Goal: Task Accomplishment & Management: Manage account settings

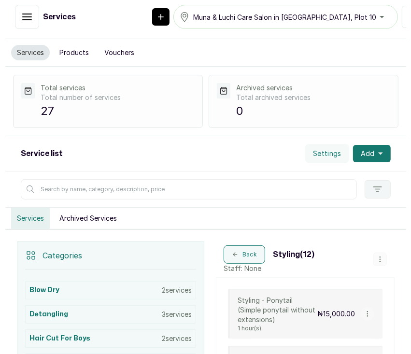
scroll to position [447, 0]
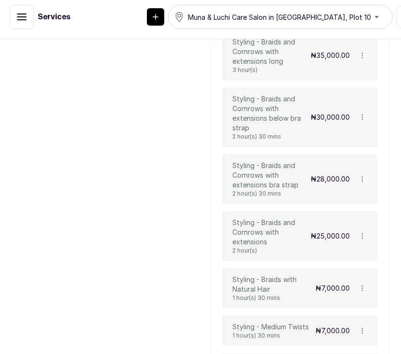
click at [359, 121] on icon "button" at bounding box center [362, 117] width 7 height 7
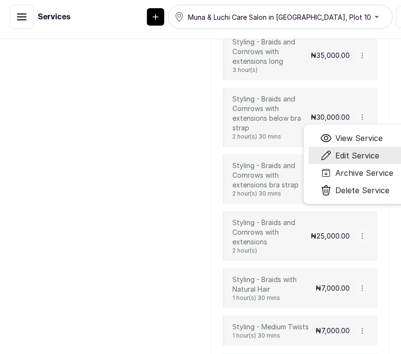
click at [341, 164] on li "Edit Service" at bounding box center [356, 155] width 97 height 17
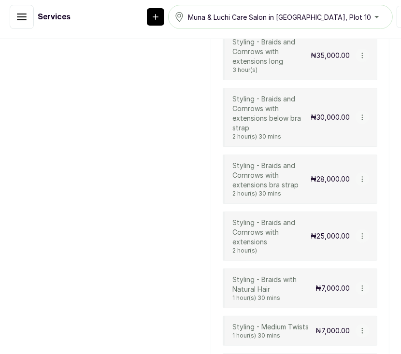
click at [355, 124] on button "button" at bounding box center [362, 118] width 14 height 14
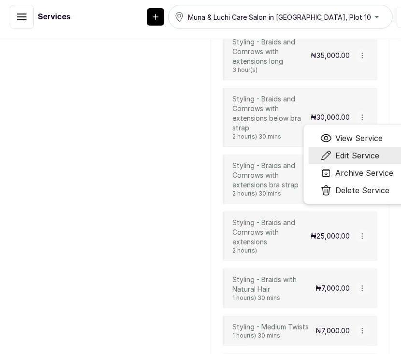
click at [337, 161] on span "Edit Service" at bounding box center [357, 156] width 44 height 12
select select "fixed"
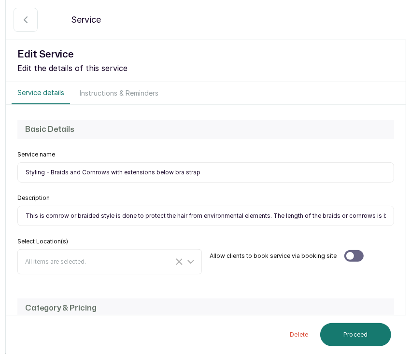
scroll to position [437, 0]
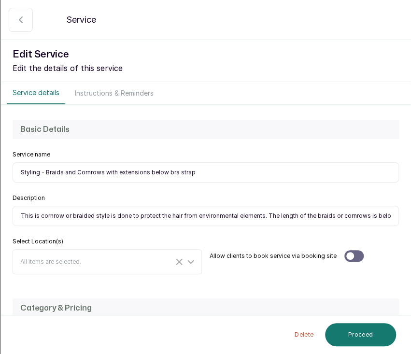
click at [193, 170] on input "Styling - Braids and Cornrows with extensions below bra strap" at bounding box center [206, 172] width 386 height 20
click at [28, 213] on input "This is cornrow or braided style is done to protect the hair from environmental…" at bounding box center [206, 216] width 386 height 20
click at [238, 216] on input "This is cornrow or braided style is done to protect the hair from environmental…" at bounding box center [206, 216] width 386 height 20
paste input "a cornrow or braided style done to protect the hair from environmental elements…"
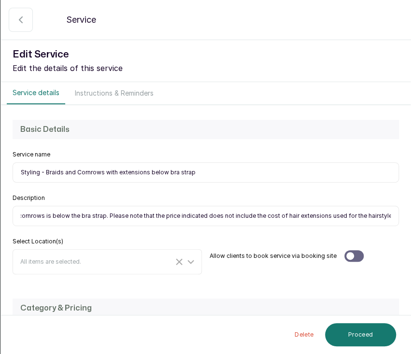
type input "This is a cornrow or braided style done to protect the hair from environmental …"
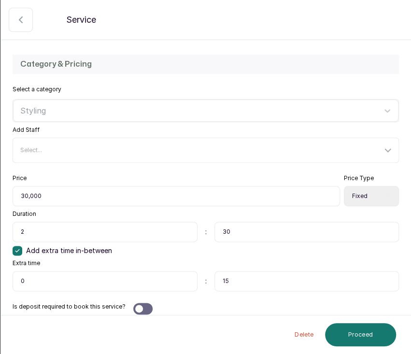
scroll to position [251, 0]
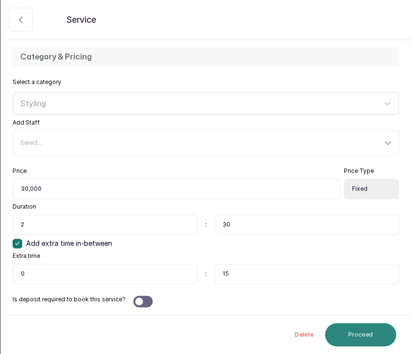
click at [352, 343] on button "Proceed" at bounding box center [360, 334] width 71 height 23
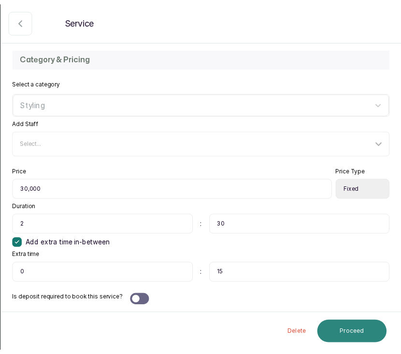
scroll to position [0, 0]
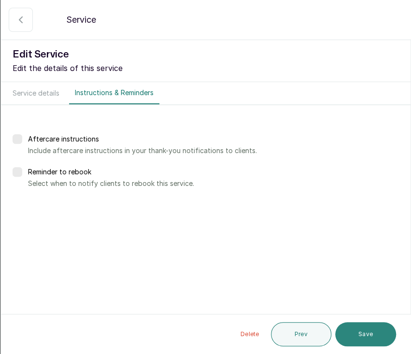
click at [353, 339] on button "Save" at bounding box center [365, 334] width 61 height 24
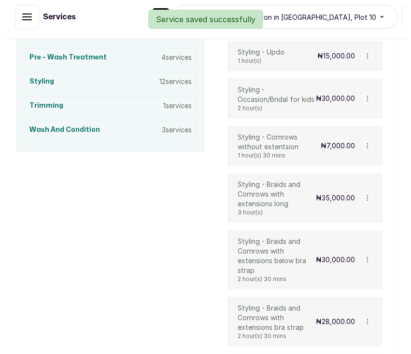
scroll to position [301, 0]
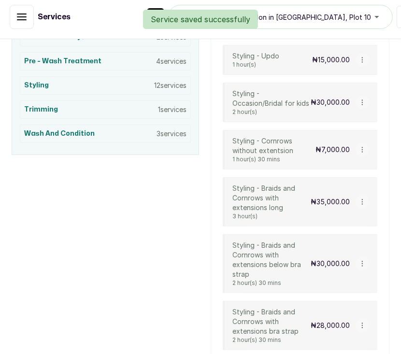
click at [356, 207] on button "button" at bounding box center [362, 202] width 14 height 14
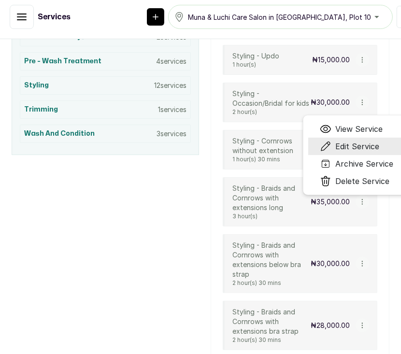
click at [352, 152] on span "Edit Service" at bounding box center [357, 146] width 44 height 12
select select "fixed"
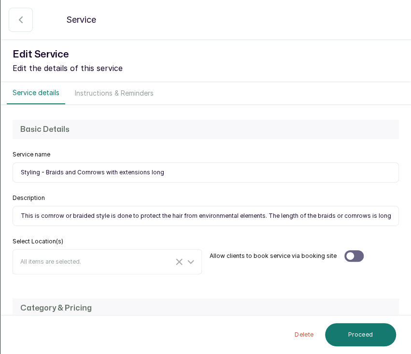
drag, startPoint x: 163, startPoint y: 175, endPoint x: 148, endPoint y: 173, distance: 15.6
click at [148, 173] on input "Styling - Braids and Cornrows with extensions long" at bounding box center [206, 172] width 386 height 20
click at [166, 175] on input "Styling - Braids and Cornrows with extensions long" at bounding box center [206, 172] width 386 height 20
click at [145, 172] on input "Styling - Braids and Cornrows with extensions long" at bounding box center [206, 172] width 386 height 20
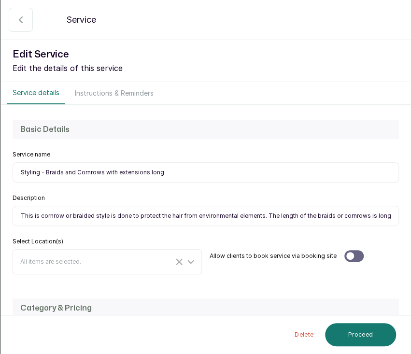
click at [151, 174] on input "Styling - Braids and Cornrows with extensions long" at bounding box center [206, 172] width 386 height 20
click at [148, 171] on input "Styling - Braids and Cornrows with extensions long" at bounding box center [206, 172] width 386 height 20
click at [163, 171] on input "Styling - Braids and Cornrows with extensions (long" at bounding box center [206, 172] width 386 height 20
drag, startPoint x: 250, startPoint y: 170, endPoint x: 18, endPoint y: 174, distance: 232.2
click at [18, 174] on input "Styling - Braids and Cornrows with extensions (longer than the waist length)" at bounding box center [206, 172] width 386 height 20
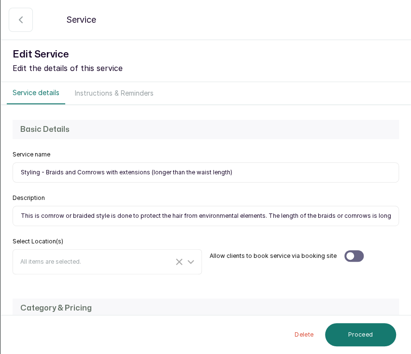
type input "Styling - Braids and Cornrows with extensions (longer than the waist length)"
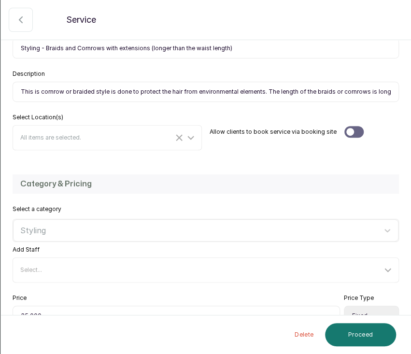
scroll to position [122, 0]
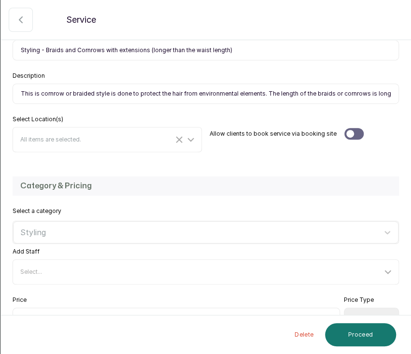
click at [308, 87] on input "This is cornrow or braided style is done to protect the hair from environmental…" at bounding box center [206, 93] width 386 height 20
click at [312, 95] on input "This is cornrow or braided style is done to protect the hair from environmental…" at bounding box center [206, 93] width 386 height 20
paste input "a cornrow or braided style done to protect the hair from environmental elements…"
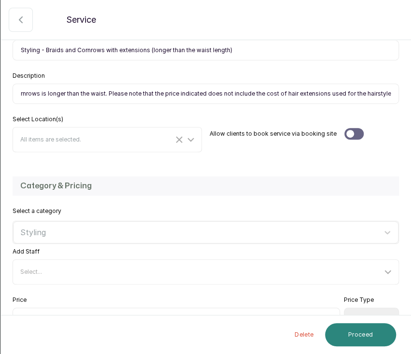
type input "This is a cornrow or braided style done to protect the hair from environmental …"
click at [379, 337] on button "Proceed" at bounding box center [360, 334] width 71 height 23
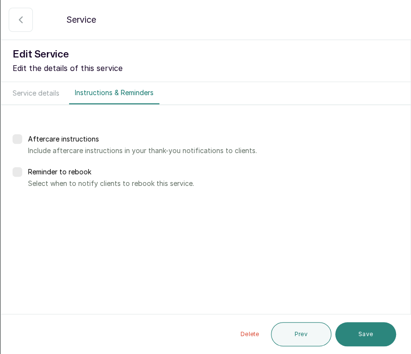
click at [376, 337] on button "Save" at bounding box center [365, 334] width 61 height 24
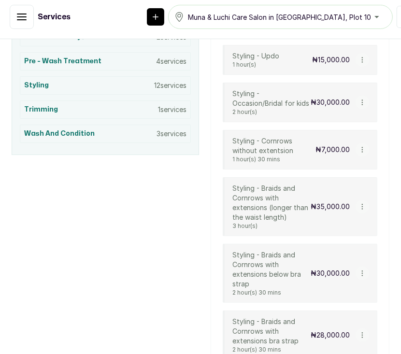
click at [359, 153] on icon "button" at bounding box center [362, 149] width 7 height 7
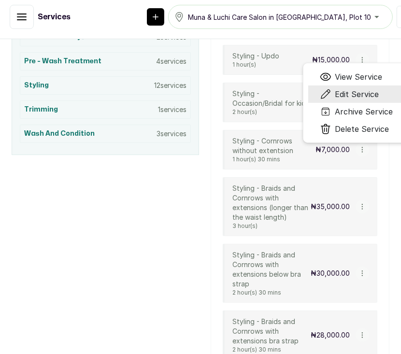
click at [347, 96] on li "Edit Service" at bounding box center [356, 93] width 97 height 17
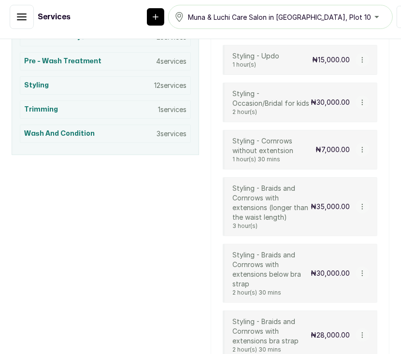
click at [359, 153] on icon "button" at bounding box center [362, 149] width 7 height 7
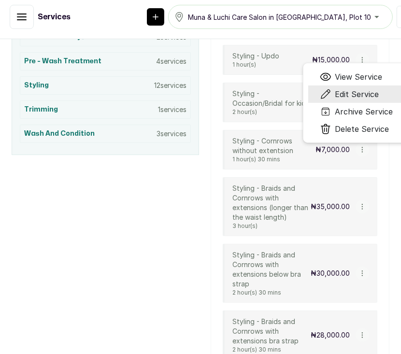
click at [350, 97] on span "Edit Service" at bounding box center [357, 94] width 44 height 12
select select "fixed"
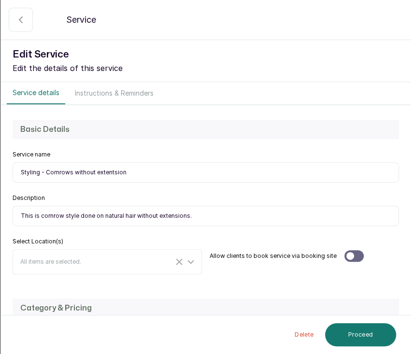
drag, startPoint x: 144, startPoint y: 176, endPoint x: 15, endPoint y: 168, distance: 129.1
click at [15, 168] on input "Styling - Cornrows without extentsion" at bounding box center [206, 172] width 386 height 20
click at [216, 214] on input "This is cornrow style done on natural hair without extensions." at bounding box center [206, 216] width 386 height 20
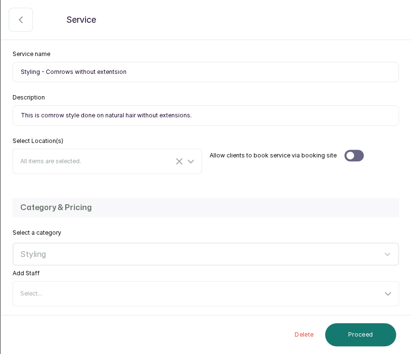
scroll to position [100, 0]
click at [207, 108] on input "This is cornrow style done on natural hair without extensions." at bounding box center [206, 116] width 386 height 20
paste input "a cornrow style created on natural hair without the use of"
type input "This is a cornrow style created on natural hair without the use of extensions."
click at [126, 73] on input "Styling - Cornrows without extentsion" at bounding box center [206, 72] width 386 height 20
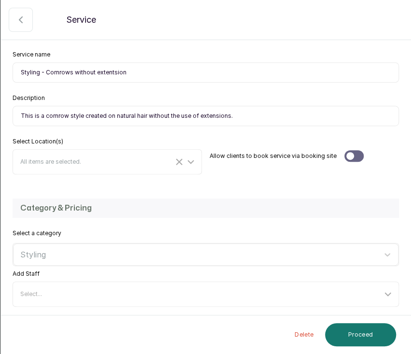
drag, startPoint x: 126, startPoint y: 73, endPoint x: 18, endPoint y: 71, distance: 108.1
click at [18, 71] on input "Styling - Cornrows without extentsion" at bounding box center [206, 72] width 386 height 20
paste input "Exten"
type input "Styling - Cornrows without Extension"
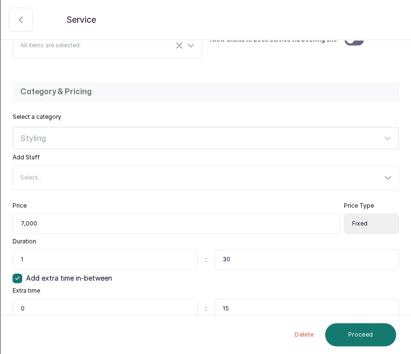
scroll to position [244, 0]
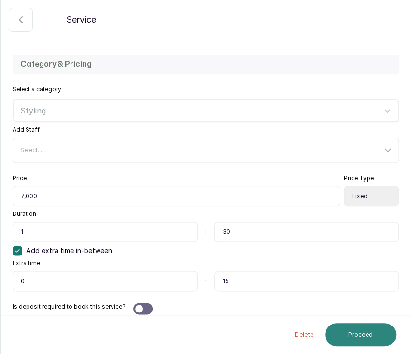
click at [366, 337] on button "Proceed" at bounding box center [360, 334] width 71 height 23
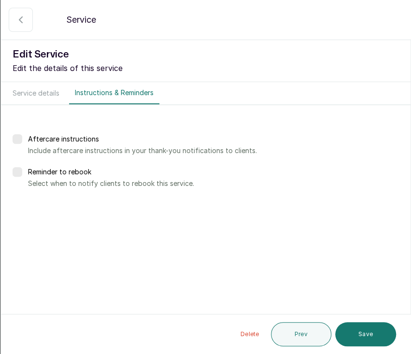
scroll to position [0, 0]
click at [361, 340] on button "Save" at bounding box center [365, 334] width 61 height 24
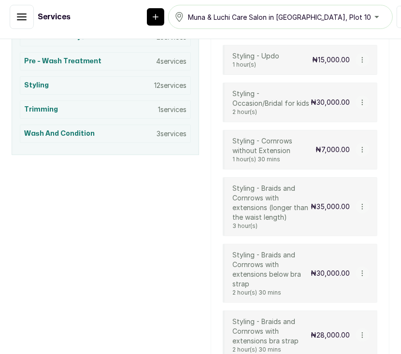
click at [359, 106] on icon "button" at bounding box center [362, 102] width 7 height 7
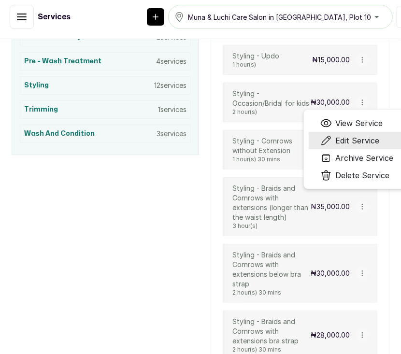
click at [340, 144] on span "Edit Service" at bounding box center [357, 141] width 44 height 12
select select "fixed"
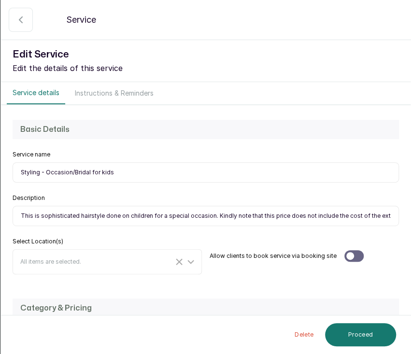
click at [118, 170] on input "Styling - Occasion/Bridal for kids" at bounding box center [206, 172] width 386 height 20
drag, startPoint x: 118, startPoint y: 171, endPoint x: 14, endPoint y: 172, distance: 103.8
click at [14, 172] on input "Styling - Occasion/Bridal for kids" at bounding box center [206, 172] width 386 height 20
click at [364, 217] on input "This is sophisticated hairstyle done on children for a special occasion. Kindly…" at bounding box center [206, 216] width 386 height 20
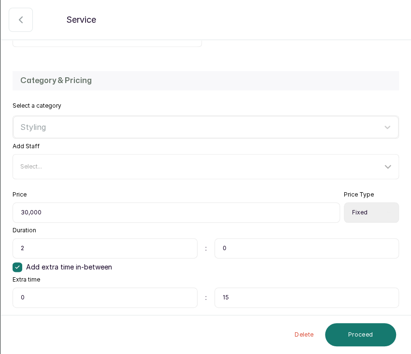
scroll to position [251, 0]
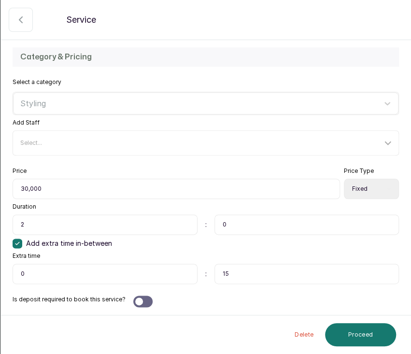
click at [22, 189] on input "30,000" at bounding box center [176, 189] width 327 height 20
type input "20,000"
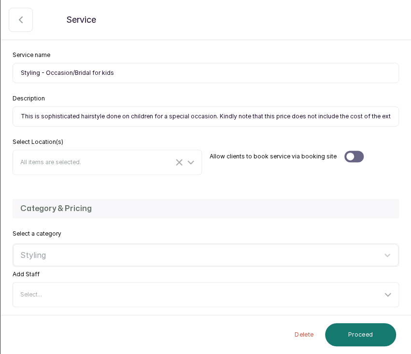
scroll to position [93, 0]
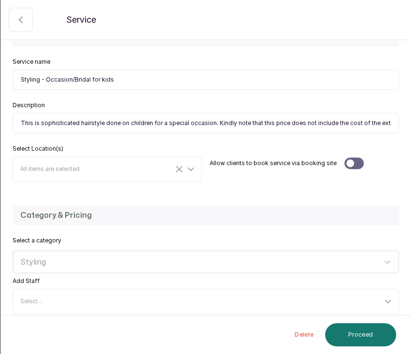
click at [309, 124] on input "This is sophisticated hairstyle done on children for a special occasion. Kindly…" at bounding box center [206, 123] width 386 height 20
paste input "a"
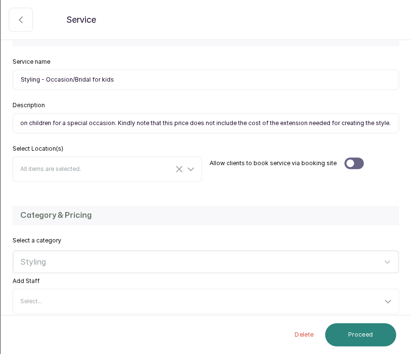
type input "This is a sophisticated hairstyle done on children for a special occasion. Kind…"
click at [362, 334] on button "Proceed" at bounding box center [360, 334] width 71 height 23
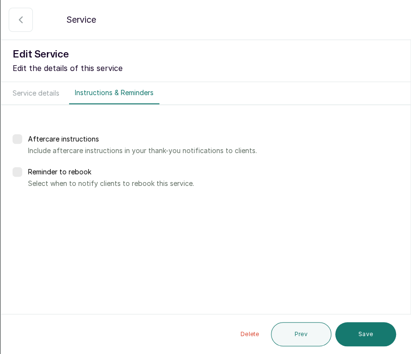
click at [362, 334] on button "Save" at bounding box center [365, 334] width 61 height 24
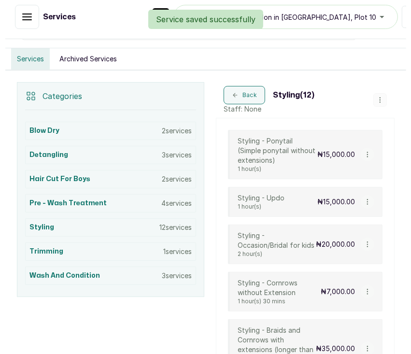
scroll to position [158, 0]
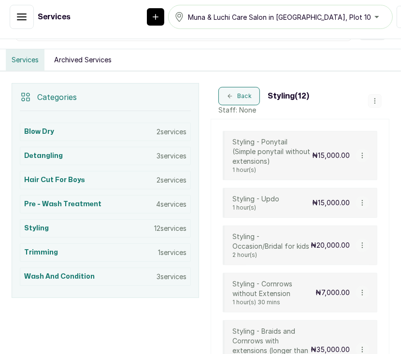
click at [359, 201] on icon "button" at bounding box center [362, 202] width 7 height 7
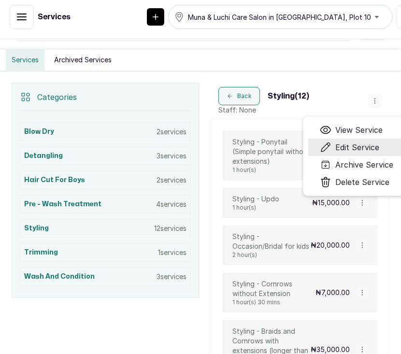
click at [361, 141] on span "Edit Service" at bounding box center [357, 147] width 44 height 12
select select "starting_at"
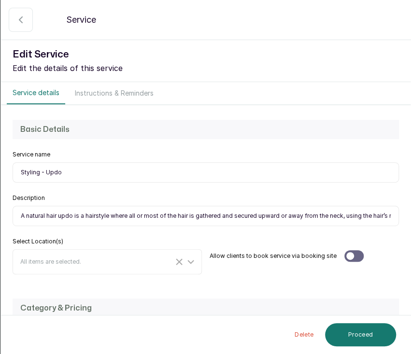
click at [100, 171] on input "Styling - Updo" at bounding box center [206, 172] width 386 height 20
click at [147, 221] on input "A natural hair updo is a hairstyle where all or most of the hair is gathered an…" at bounding box center [206, 216] width 386 height 20
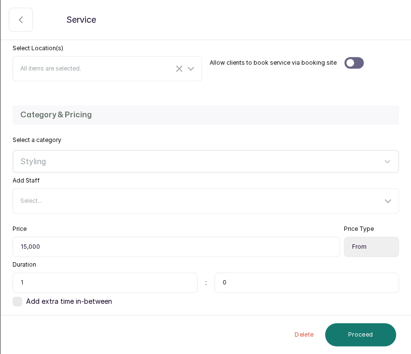
scroll to position [199, 0]
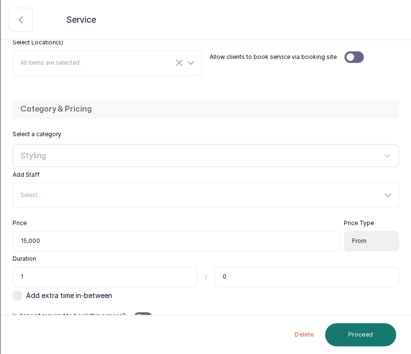
click at [268, 282] on input "0" at bounding box center [306, 276] width 185 height 20
type input "00"
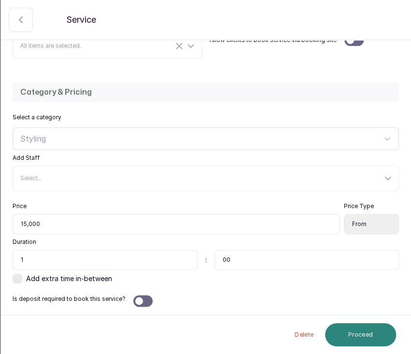
click at [368, 334] on button "Proceed" at bounding box center [360, 334] width 71 height 23
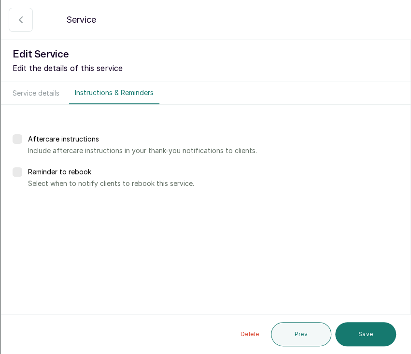
click at [368, 334] on button "Save" at bounding box center [365, 334] width 61 height 24
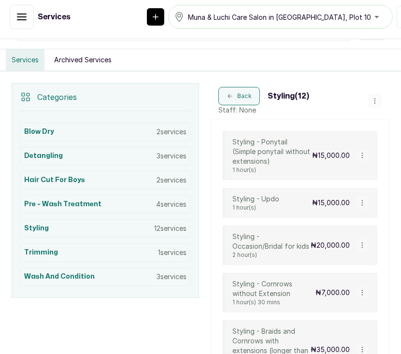
click at [359, 153] on icon "button" at bounding box center [362, 155] width 7 height 7
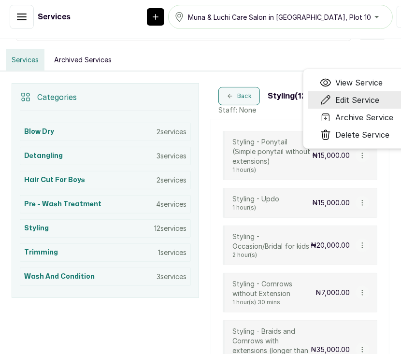
click at [346, 95] on span "Edit Service" at bounding box center [357, 100] width 44 height 12
select select "fixed"
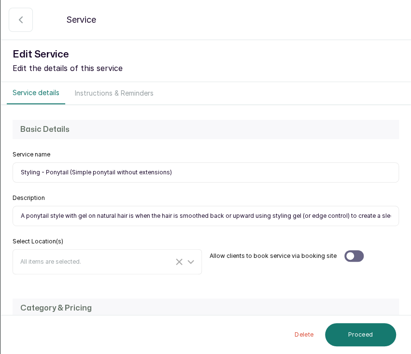
click at [174, 176] on input "Styling - Ponytail (Simple ponytail without extensions)" at bounding box center [206, 172] width 386 height 20
drag, startPoint x: 174, startPoint y: 176, endPoint x: 69, endPoint y: 172, distance: 104.3
click at [69, 172] on input "Styling - Ponytail (Simple ponytail without extensions)" at bounding box center [206, 172] width 386 height 20
type input "Styling - Ponytail"
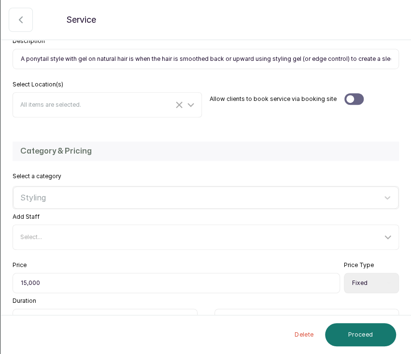
scroll to position [216, 0]
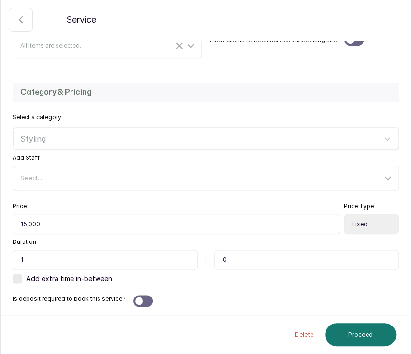
click at [364, 219] on select "Select Price Type Fixed From" at bounding box center [371, 224] width 55 height 20
select select "starting_at"
click at [344, 214] on select "Select Price Type Fixed From" at bounding box center [371, 224] width 55 height 20
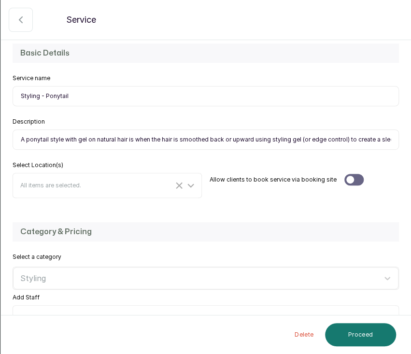
scroll to position [65, 0]
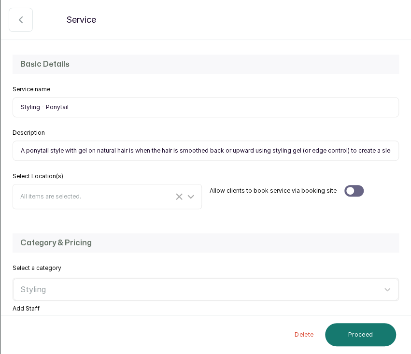
click at [320, 148] on input "A ponytail style with gel on natural hair is when the hair is smoothed back or …" at bounding box center [206, 150] width 386 height 20
click at [69, 106] on input "Styling - Ponytail" at bounding box center [206, 107] width 386 height 20
drag, startPoint x: 69, startPoint y: 106, endPoint x: 2, endPoint y: 98, distance: 66.6
click at [2, 98] on div "Basic Details Service name Styling - Ponytail Description A ponytail style with…" at bounding box center [205, 131] width 409 height 183
click at [374, 341] on button "Proceed" at bounding box center [360, 334] width 71 height 23
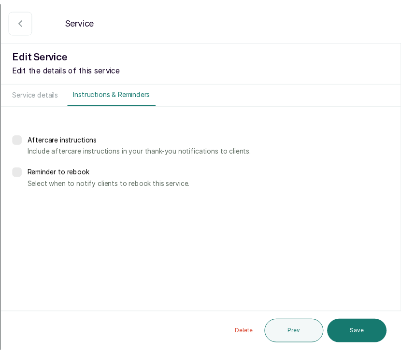
scroll to position [0, 0]
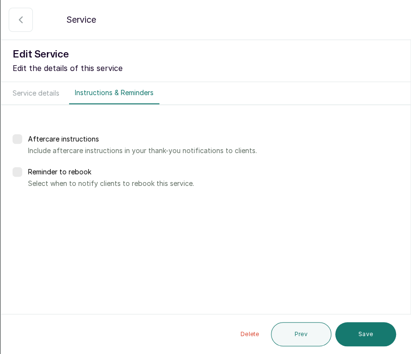
click at [374, 341] on button "Save" at bounding box center [365, 334] width 61 height 24
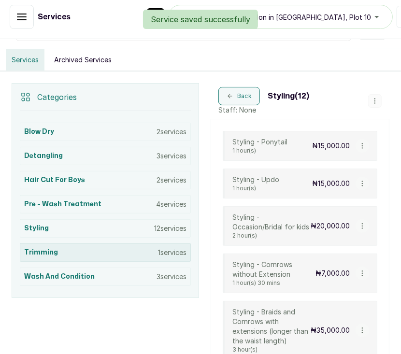
click at [68, 252] on div "Trimming 1 services" at bounding box center [105, 252] width 171 height 18
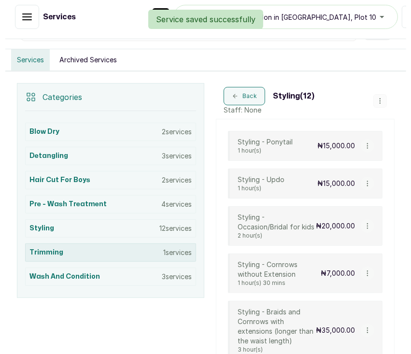
scroll to position [151, 0]
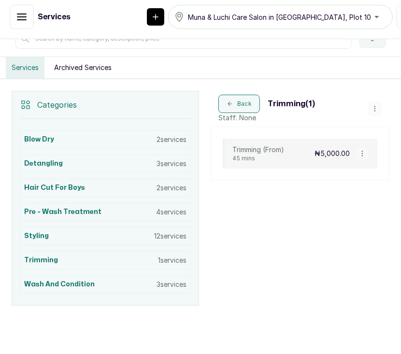
click at [359, 153] on icon "button" at bounding box center [362, 153] width 7 height 7
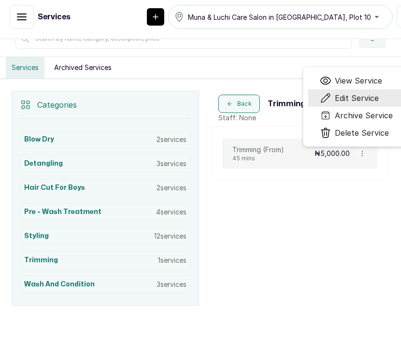
click at [343, 98] on span "Edit Service" at bounding box center [357, 98] width 44 height 12
select select "starting_at"
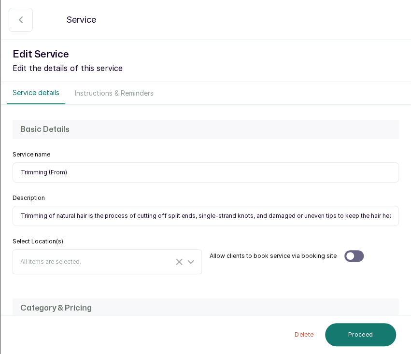
click at [72, 171] on input "Trimming (From)" at bounding box center [206, 172] width 386 height 20
type input "Trimming"
click at [70, 175] on input "Trimming" at bounding box center [206, 172] width 386 height 20
drag, startPoint x: 70, startPoint y: 175, endPoint x: 16, endPoint y: 172, distance: 54.1
click at [16, 172] on input "Trimming" at bounding box center [206, 172] width 386 height 20
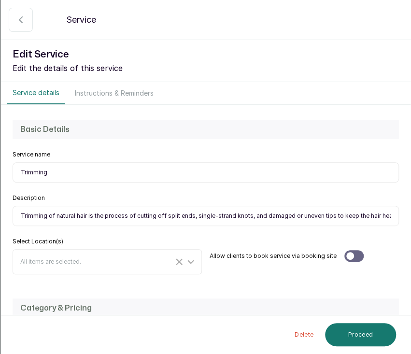
click at [366, 219] on input "Trimming of natural hair is the process of cutting off split ends, single-stran…" at bounding box center [206, 216] width 386 height 20
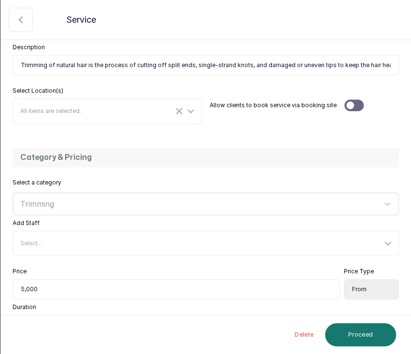
scroll to position [216, 0]
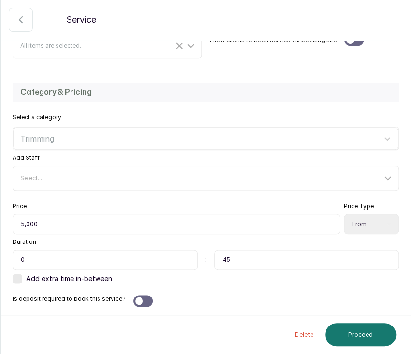
click at [23, 222] on input "5,000" at bounding box center [176, 224] width 327 height 20
type input "0"
type input "3,000"
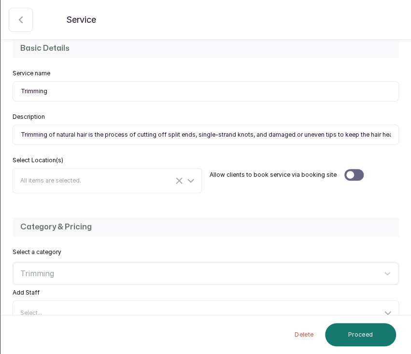
scroll to position [70, 0]
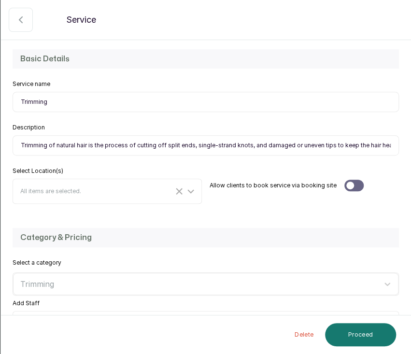
click at [305, 149] on input "Trimming of natural hair is the process of cutting off split ends, single-stran…" at bounding box center [206, 145] width 386 height 20
paste input "maintaining length and health, rather than dramatically changing the overall st…"
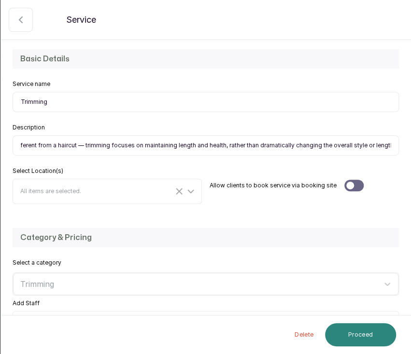
type input "Trimming of natural hair is the process of cutting off split ends, single-stran…"
click at [363, 335] on button "Proceed" at bounding box center [360, 334] width 71 height 23
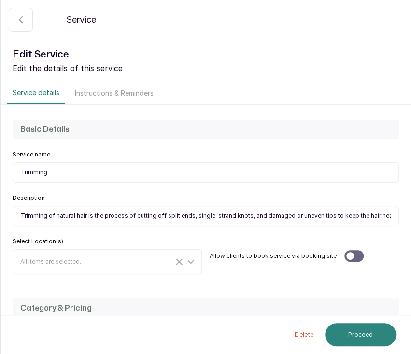
select select "weeks"
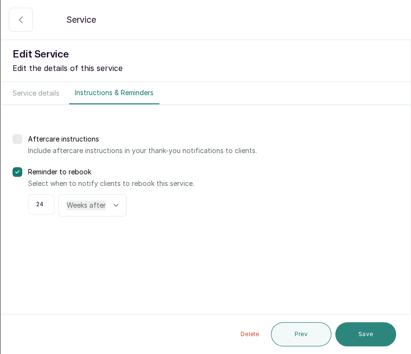
click at [363, 334] on button "Save" at bounding box center [365, 334] width 61 height 24
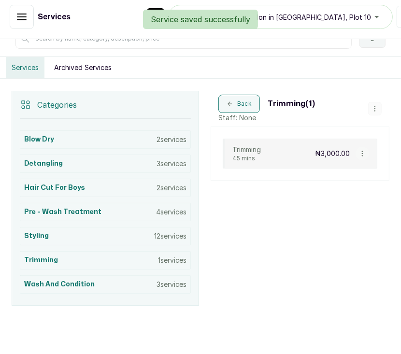
click at [322, 234] on div "Back Trimming ( 1 ) Staff: None Trimming 45 mins ₦3,000.00 View Service Edit Se…" at bounding box center [299, 198] width 179 height 215
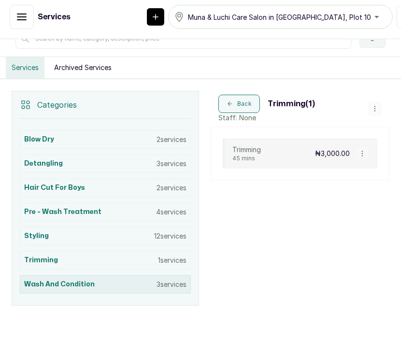
click at [50, 286] on h3 "Wash and Condition" at bounding box center [59, 284] width 70 height 10
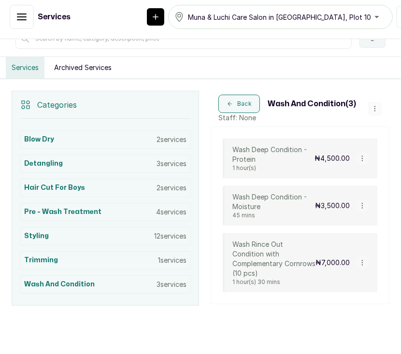
click at [359, 259] on icon "button" at bounding box center [362, 262] width 7 height 7
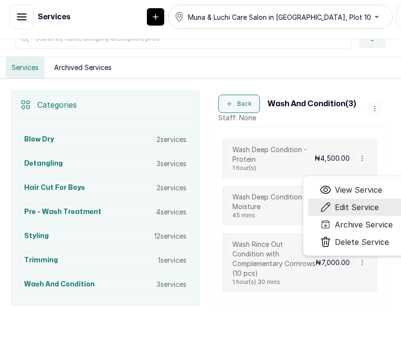
click at [347, 204] on span "Edit Service" at bounding box center [357, 207] width 44 height 12
select select "starting_at"
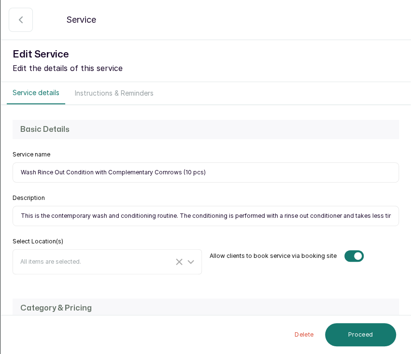
click at [215, 171] on input "Wash Rince Out Condition with Complementary Cornrows (10 pcs)" at bounding box center [206, 172] width 386 height 20
click at [341, 216] on input "This is the contemporary wash and conditioning routine. The conditioning is per…" at bounding box center [206, 216] width 386 height 20
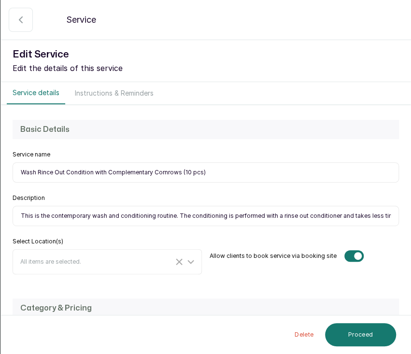
click at [259, 219] on input "This is the contemporary wash and conditioning routine. The conditioning is per…" at bounding box center [206, 216] width 386 height 20
paste input "-out conditioner and takes less time. An added benefit of this service is that …"
type input "This is the contemporary wash and conditioning routine. The conditioning is per…"
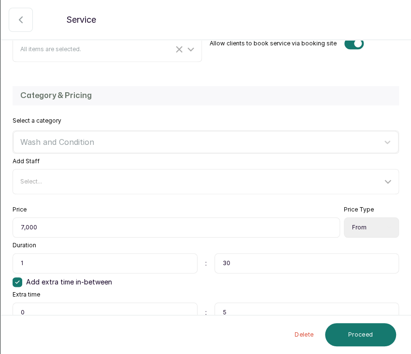
scroll to position [251, 0]
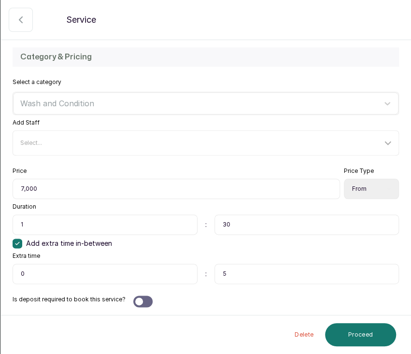
click at [228, 270] on input "5" at bounding box center [306, 274] width 185 height 20
type input "00"
click at [350, 338] on button "Proceed" at bounding box center [360, 334] width 71 height 23
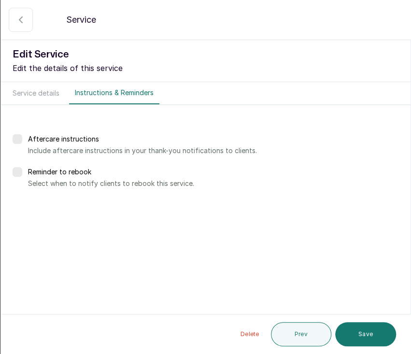
scroll to position [0, 0]
click at [350, 338] on button "Save" at bounding box center [365, 334] width 61 height 24
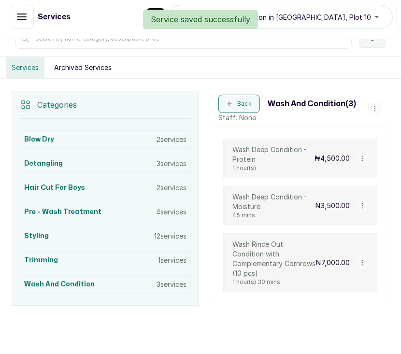
click at [359, 203] on icon "button" at bounding box center [362, 205] width 7 height 7
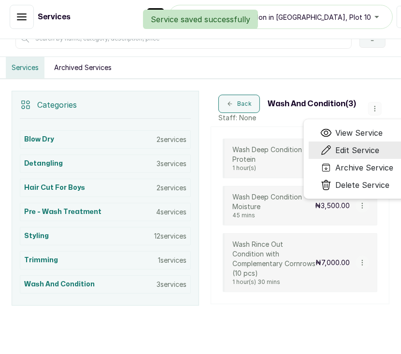
click at [339, 145] on span "Edit Service" at bounding box center [357, 150] width 44 height 12
select select "starting_at"
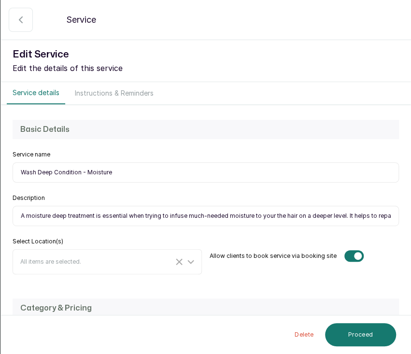
click at [138, 175] on input "Wash Deep Condition - Moisture" at bounding box center [206, 172] width 386 height 20
click at [357, 215] on input "A moisture deep treatment is essential when trying to infuse much-needed moistu…" at bounding box center [206, 216] width 386 height 20
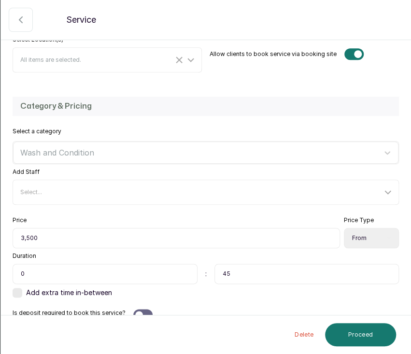
scroll to position [206, 0]
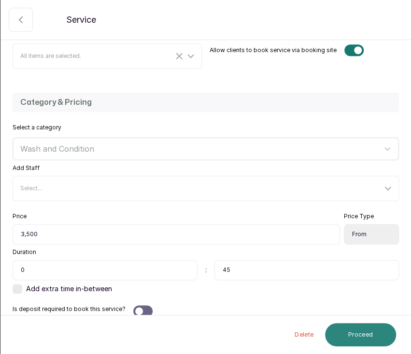
click at [354, 333] on button "Proceed" at bounding box center [360, 334] width 71 height 23
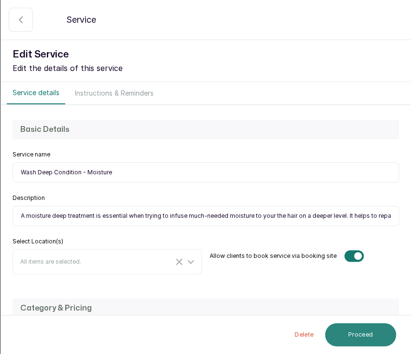
select select "weeks"
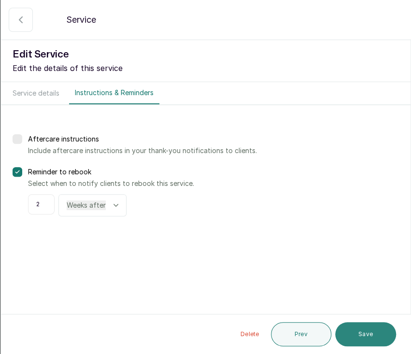
click at [344, 334] on button "Save" at bounding box center [365, 334] width 61 height 24
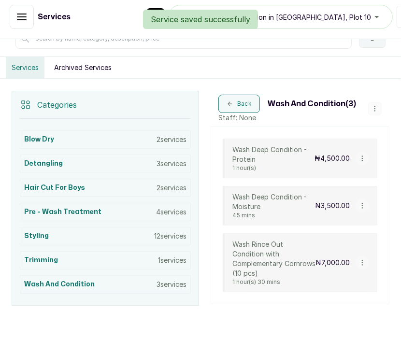
click at [359, 159] on icon "button" at bounding box center [362, 158] width 7 height 7
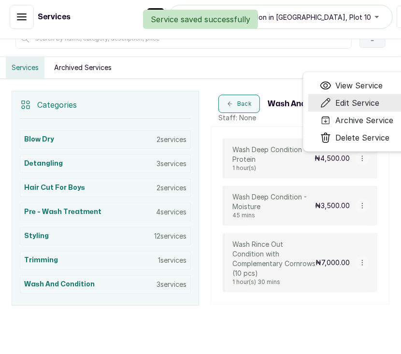
click at [349, 103] on span "Edit Service" at bounding box center [357, 103] width 44 height 12
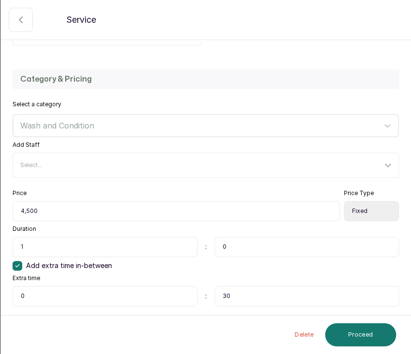
scroll to position [230, 0]
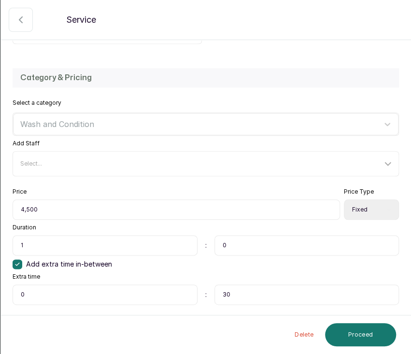
click at [351, 209] on select "Select Price Type Fixed From" at bounding box center [371, 209] width 55 height 20
select select "starting_at"
click at [344, 199] on select "Select Price Type Fixed From" at bounding box center [371, 209] width 55 height 20
click at [352, 334] on button "Proceed" at bounding box center [360, 334] width 71 height 23
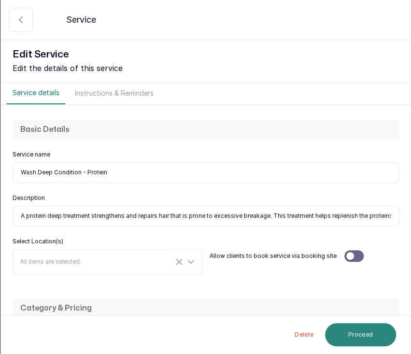
select select "weeks"
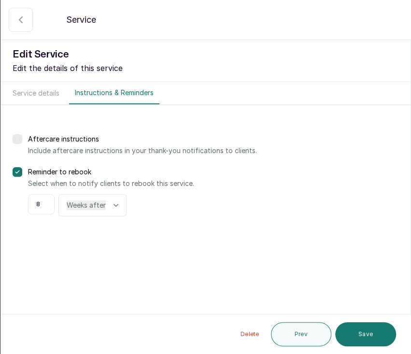
click at [42, 91] on button "Service details" at bounding box center [36, 93] width 58 height 22
select select "starting_at"
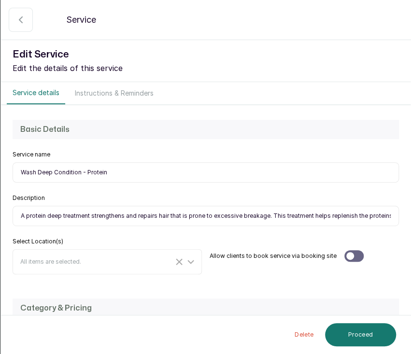
click at [113, 173] on input "Wash Deep Condition - Protein" at bounding box center [206, 172] width 386 height 20
click at [359, 214] on input "A protein deep treatment strengthens and repairs hair that is prone to excessiv…" at bounding box center [206, 216] width 386 height 20
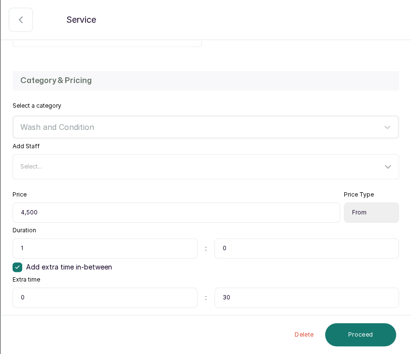
scroll to position [229, 0]
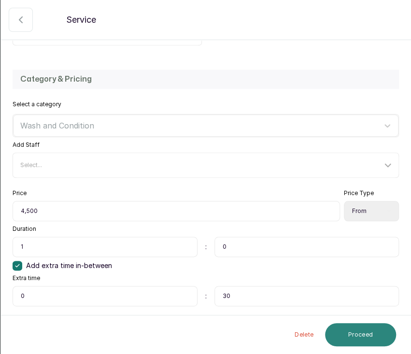
click at [371, 330] on button "Proceed" at bounding box center [360, 334] width 71 height 23
select select "weeks"
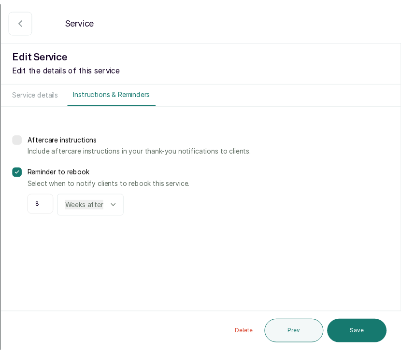
scroll to position [0, 0]
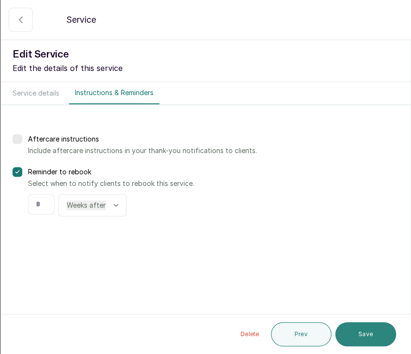
click at [371, 331] on button "Save" at bounding box center [365, 334] width 61 height 24
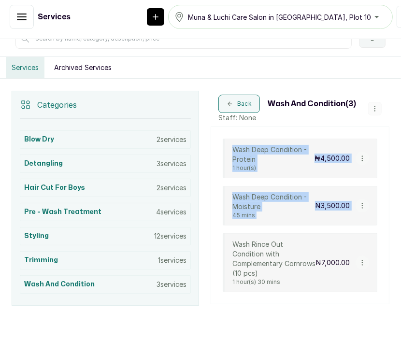
drag, startPoint x: 390, startPoint y: 215, endPoint x: 402, endPoint y: 106, distance: 109.3
click at [400, 106] on html "OM [PERSON_NAME] Home Calendar Sales Staff Clients Wallet Messaging Rewards Cat…" at bounding box center [200, 174] width 401 height 359
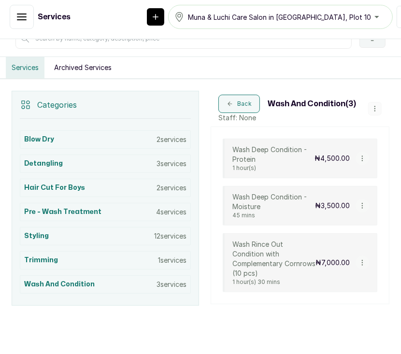
click at [389, 111] on div "Categories Blow Dry 2 services Detangling 3 services Hair Cut for Boys 2 servic…" at bounding box center [200, 198] width 401 height 238
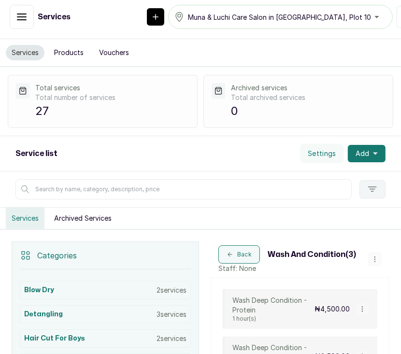
click at [68, 54] on button "Products" at bounding box center [68, 52] width 41 height 15
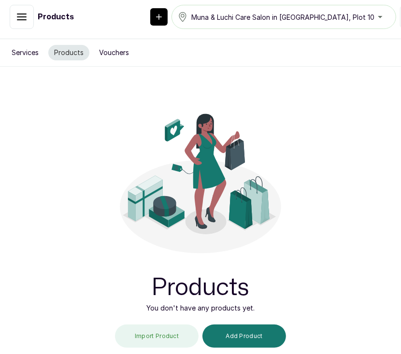
click at [114, 55] on button "Vouchers" at bounding box center [114, 52] width 42 height 15
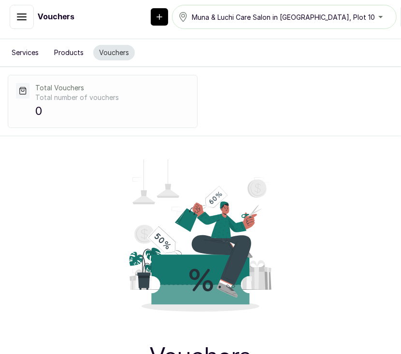
click at [28, 56] on button "Services" at bounding box center [25, 52] width 39 height 15
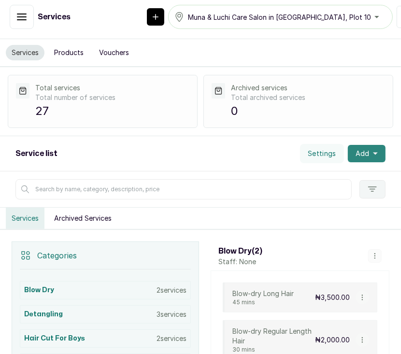
click at [360, 153] on button "Add" at bounding box center [366, 153] width 38 height 17
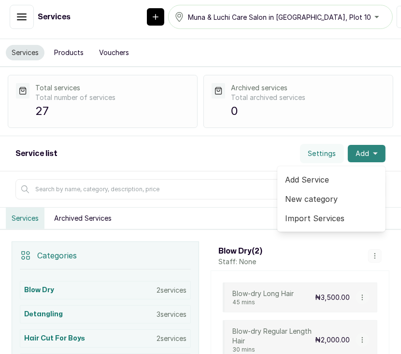
click at [360, 153] on button "Add" at bounding box center [366, 153] width 38 height 17
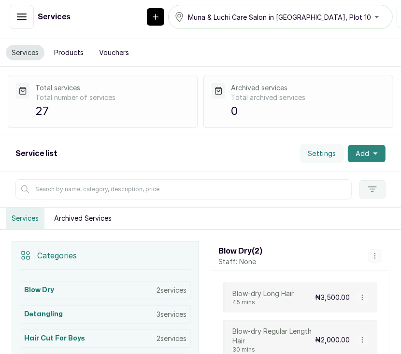
click at [360, 153] on button "Add" at bounding box center [366, 153] width 38 height 17
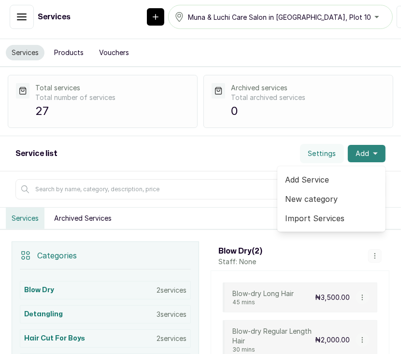
click at [360, 153] on button "Add" at bounding box center [366, 153] width 38 height 17
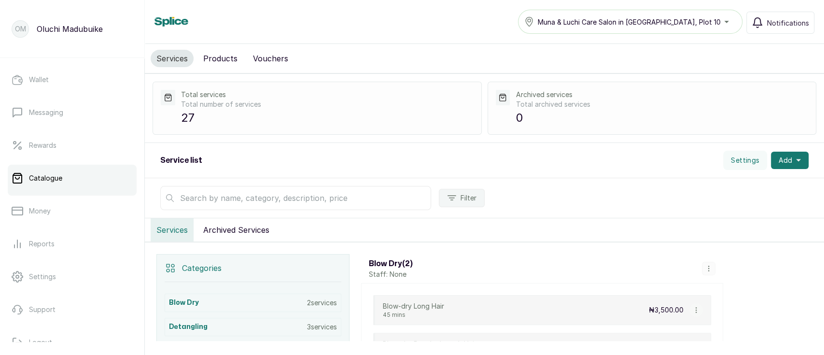
scroll to position [181, 0]
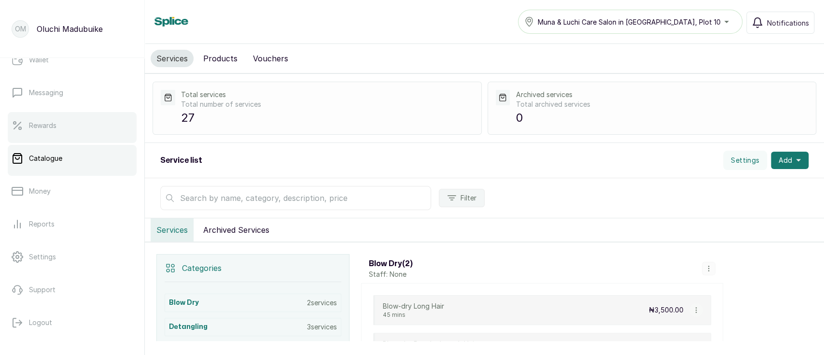
click at [74, 131] on link "Rewards" at bounding box center [72, 125] width 129 height 27
